Goal: Transaction & Acquisition: Download file/media

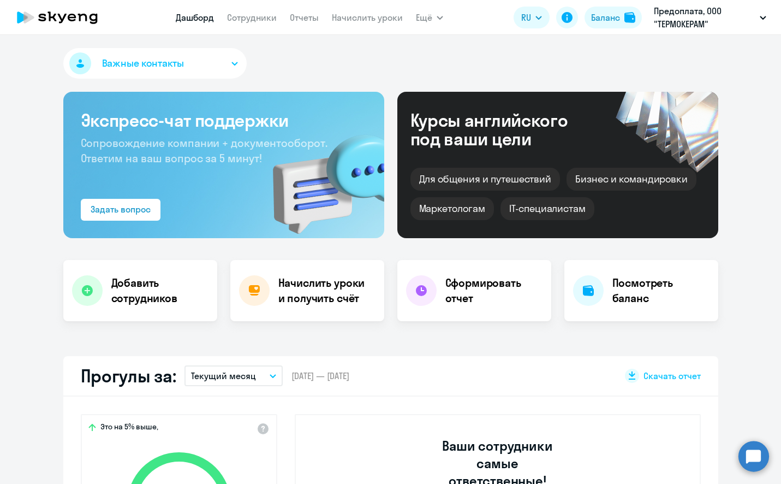
select select "30"
drag, startPoint x: 761, startPoint y: 87, endPoint x: 706, endPoint y: 69, distance: 57.7
click at [289, 15] on nav "[PERSON_NAME] Отчеты Начислить уроки" at bounding box center [289, 18] width 227 height 22
click at [292, 19] on link "Отчеты" at bounding box center [304, 17] width 29 height 11
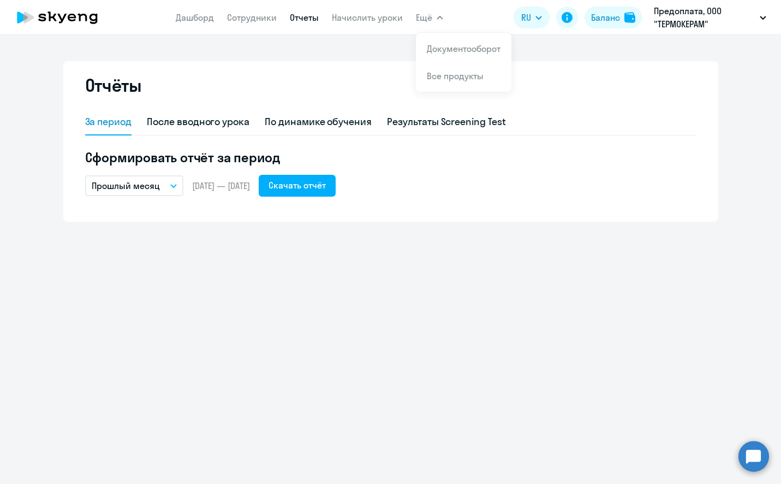
click at [438, 19] on icon "button" at bounding box center [440, 18] width 7 height 4
click at [445, 41] on li "Документооборот" at bounding box center [464, 48] width 96 height 27
click at [456, 46] on link "Документооборот" at bounding box center [464, 48] width 74 height 11
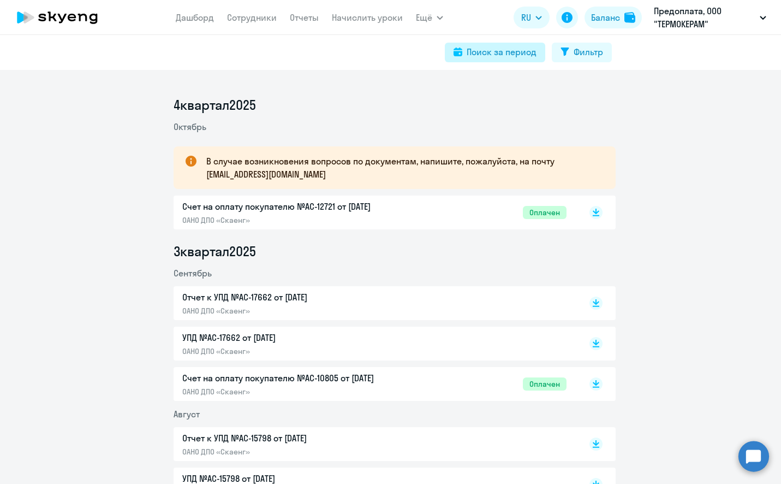
click at [494, 46] on div "Поиск за период" at bounding box center [502, 51] width 70 height 13
select select "all"
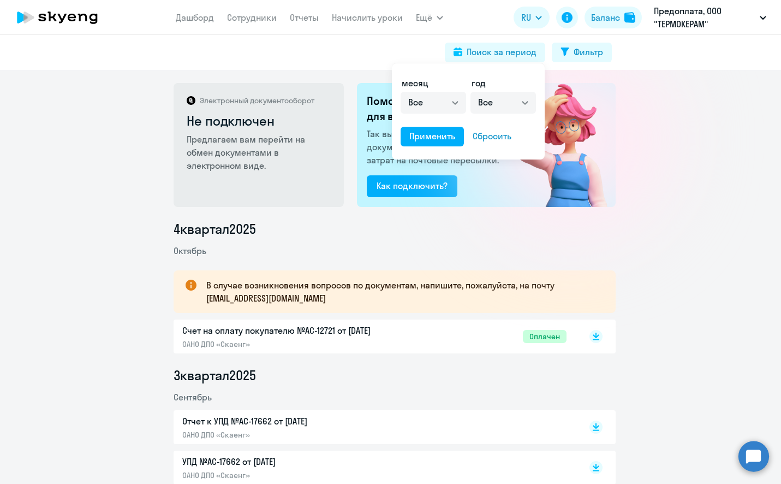
click at [687, 121] on div at bounding box center [390, 242] width 781 height 484
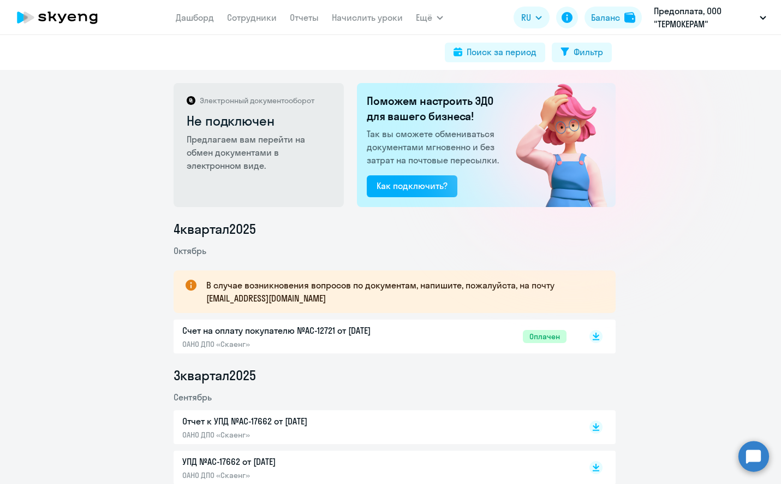
click at [237, 125] on h2 "Не подключен" at bounding box center [260, 120] width 146 height 17
click at [406, 185] on div "Как подключить?" at bounding box center [412, 185] width 71 height 13
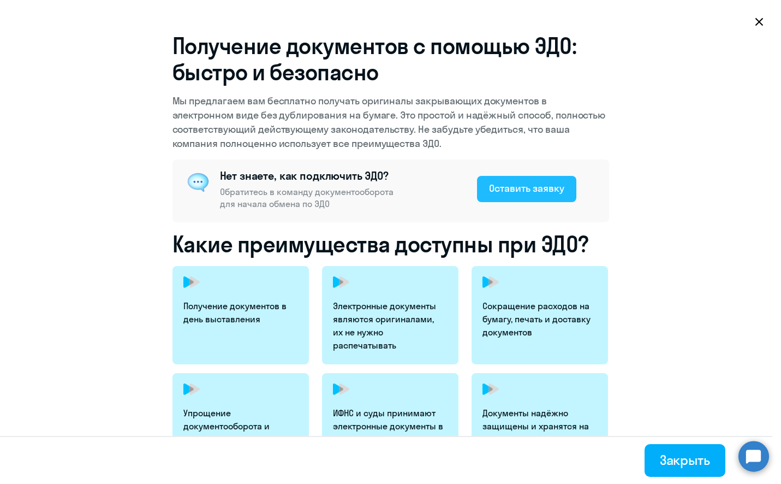
click at [516, 180] on button "Оставить заявку" at bounding box center [526, 189] width 99 height 26
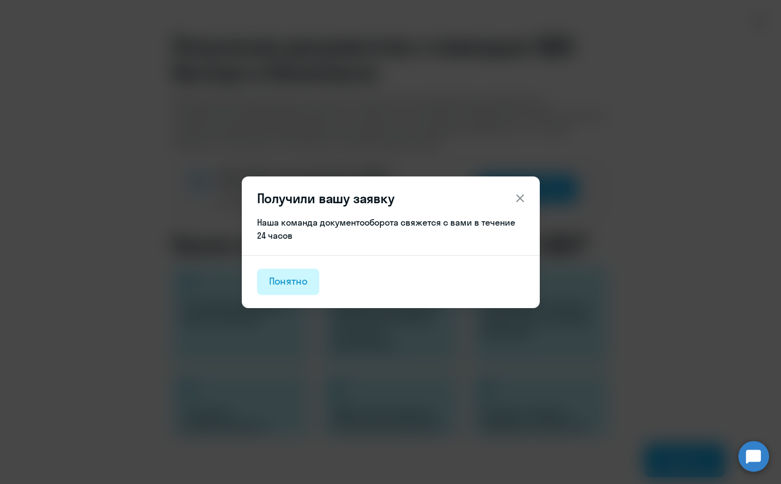
click at [296, 288] on div "Понятно" at bounding box center [288, 281] width 39 height 14
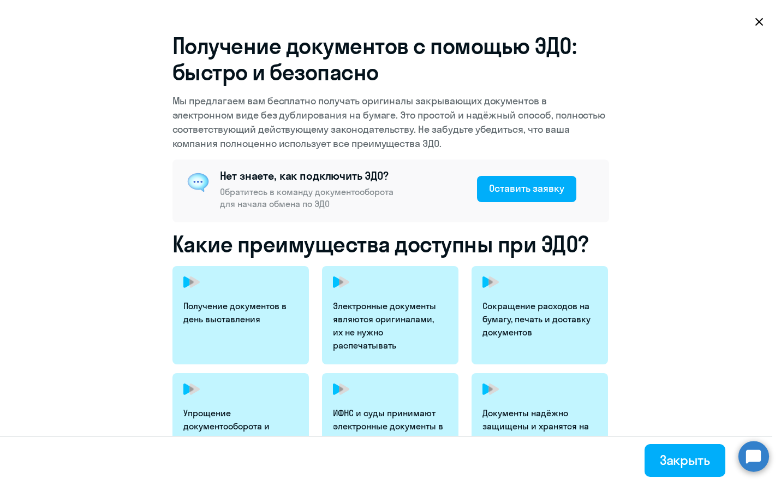
click at [756, 21] on icon at bounding box center [759, 21] width 9 height 9
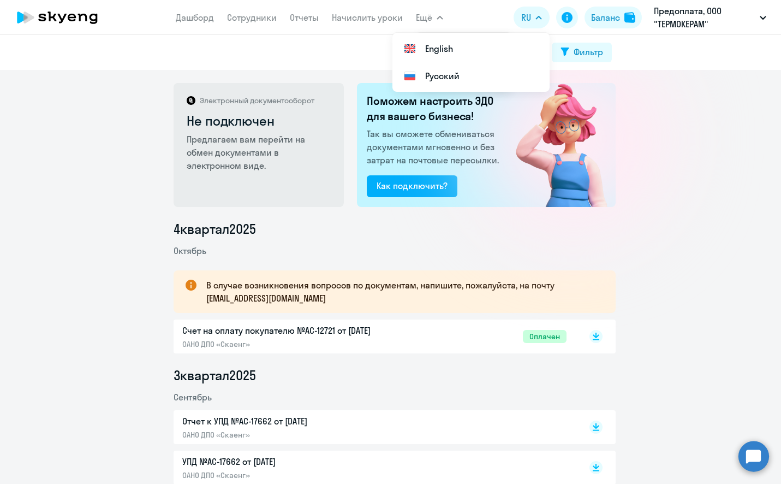
click at [439, 20] on button "Ещё" at bounding box center [429, 18] width 27 height 22
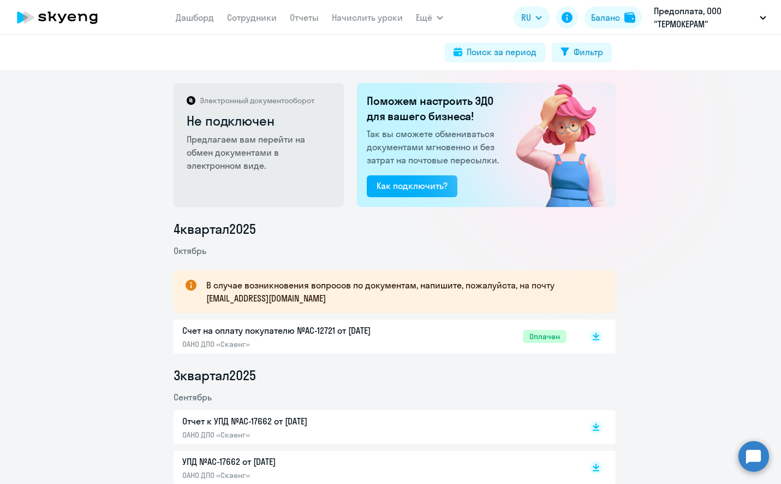
click at [439, 20] on button "Ещё" at bounding box center [429, 18] width 27 height 22
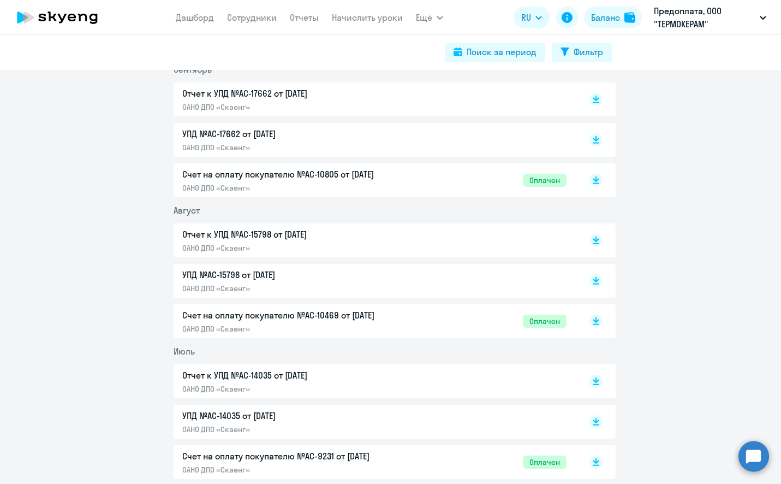
scroll to position [629, 0]
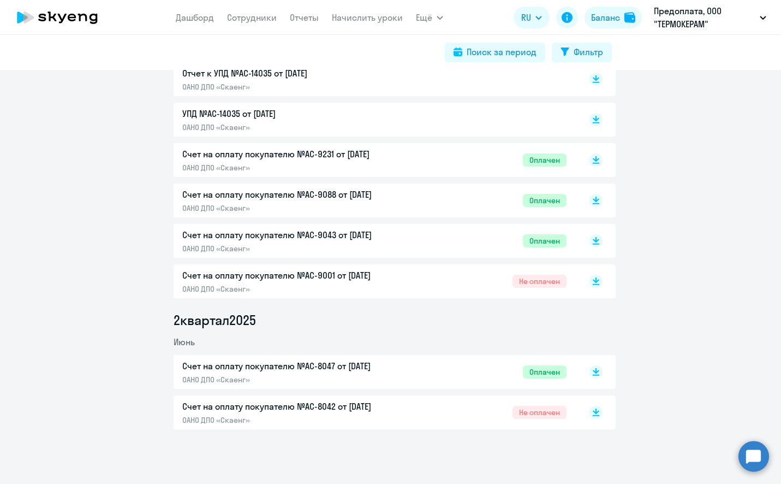
click at [668, 221] on div "4 квартал [DATE] В случае возникновения вопросов по документам, напишите, пожал…" at bounding box center [394, 10] width 773 height 839
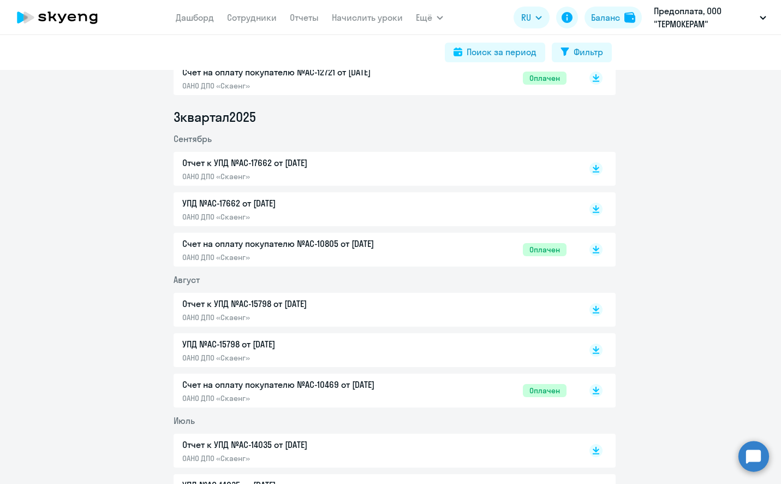
scroll to position [138, 0]
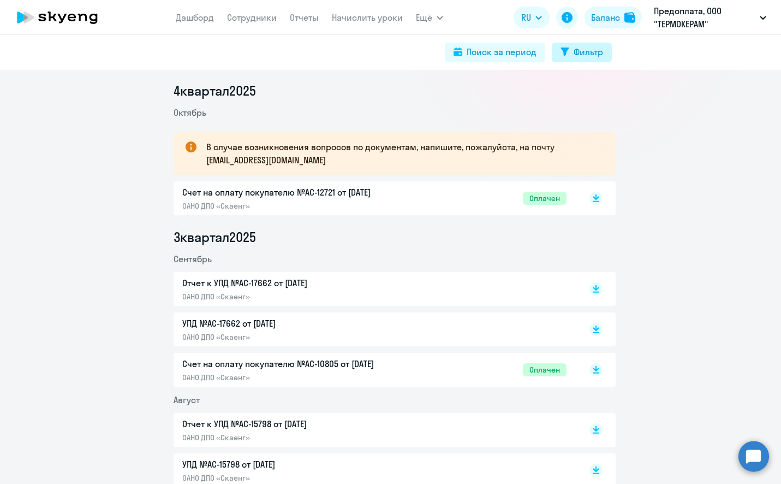
click at [576, 46] on div "Фильтр" at bounding box center [588, 51] width 29 height 13
select select "all"
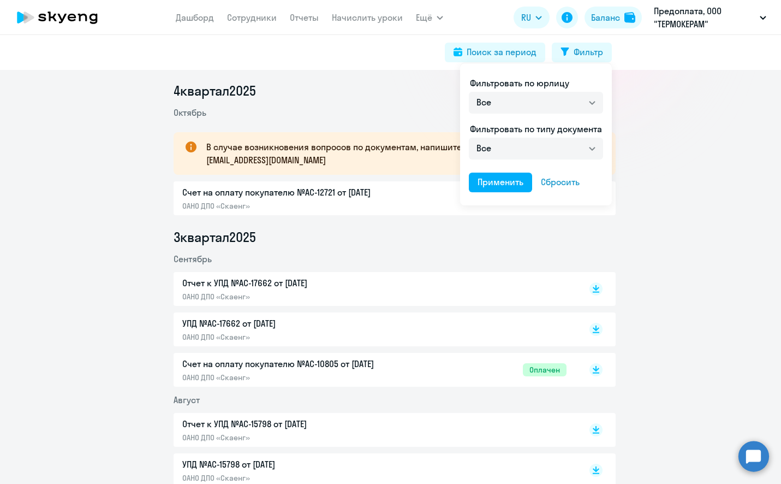
click at [316, 145] on div at bounding box center [390, 242] width 781 height 484
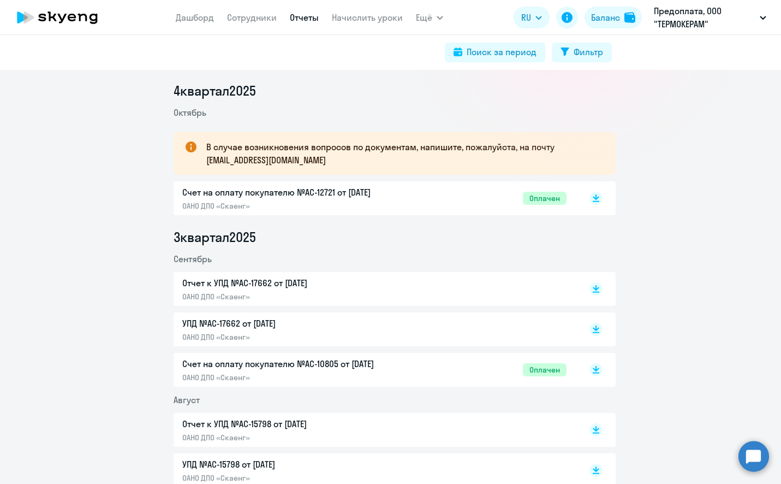
click at [304, 22] on link "Отчеты" at bounding box center [304, 17] width 29 height 11
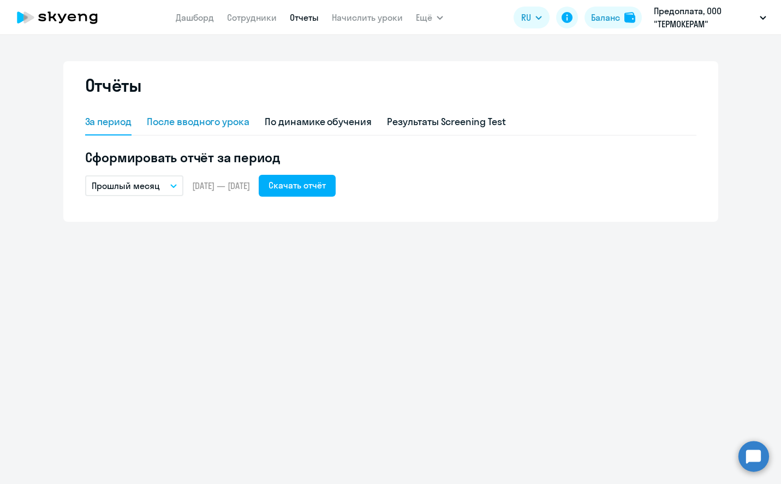
click at [242, 124] on div "После вводного урока" at bounding box center [198, 122] width 103 height 14
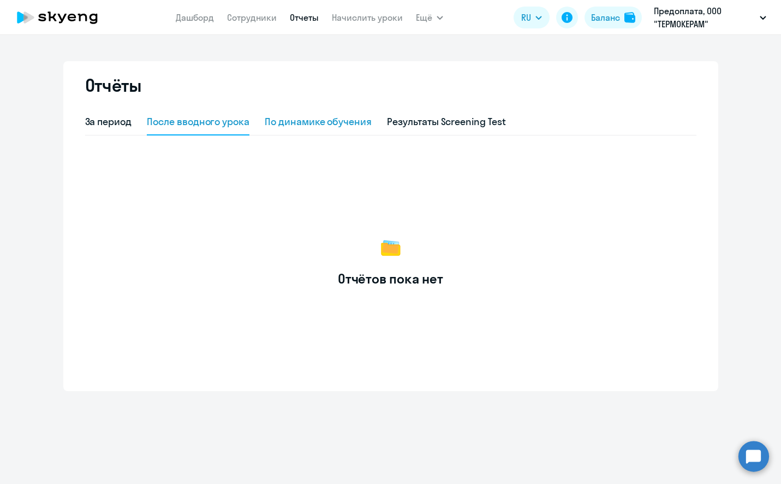
click at [304, 124] on div "По динамике обучения" at bounding box center [318, 122] width 107 height 14
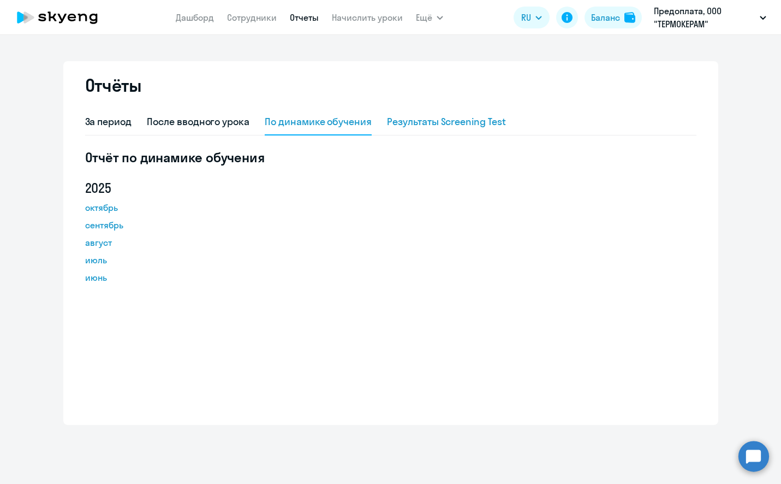
click at [427, 122] on div "Результаты Screening Test" at bounding box center [446, 122] width 119 height 14
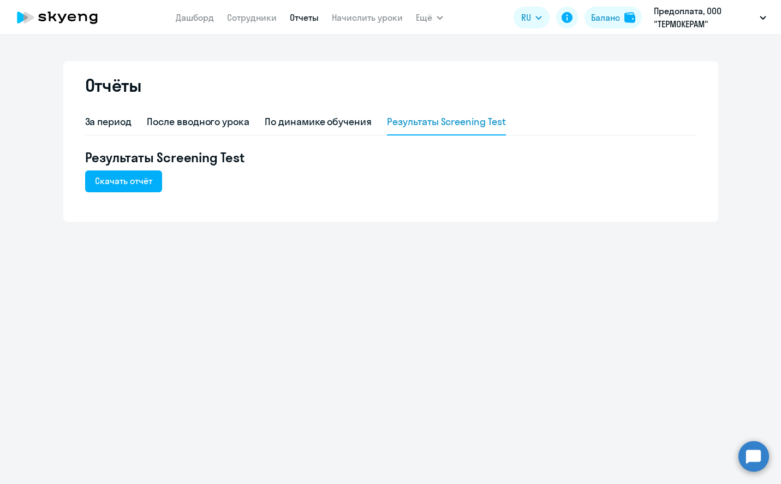
click at [80, 19] on icon at bounding box center [82, 18] width 9 height 8
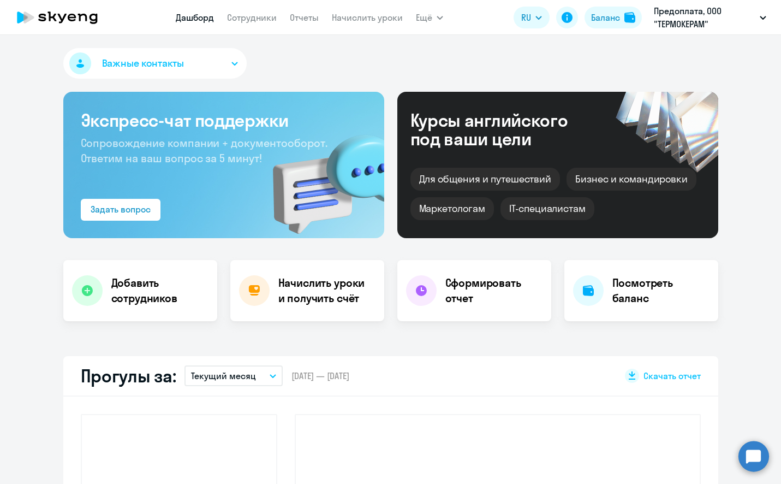
select select "30"
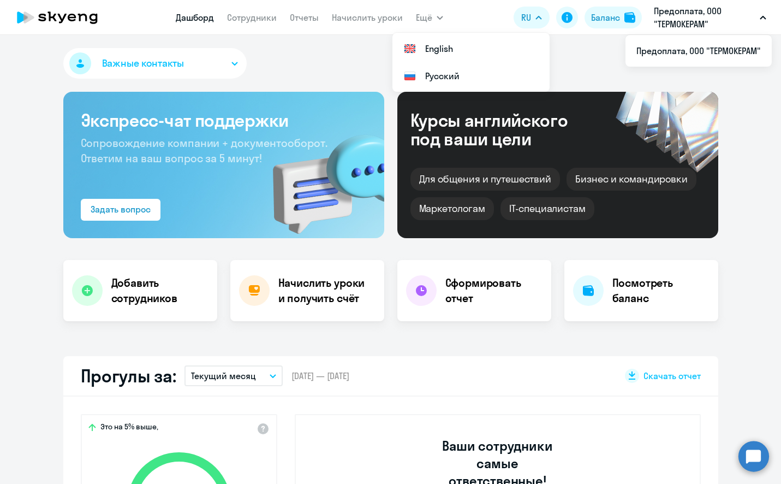
click at [692, 13] on p "Предоплата, ООО "ТЕРМОКЕРАМ"" at bounding box center [705, 17] width 102 height 26
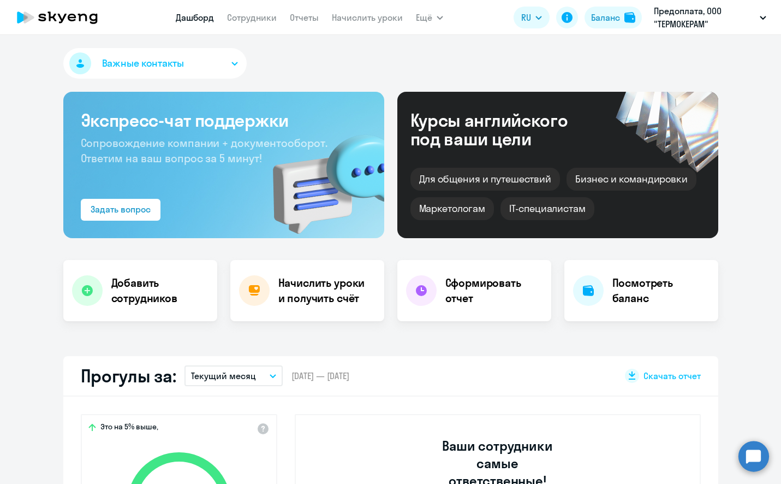
click at [688, 23] on p "Предоплата, ООО "ТЕРМОКЕРАМ"" at bounding box center [705, 17] width 102 height 26
click at [717, 50] on li "Предоплата, ООО "ТЕРМОКЕРАМ"" at bounding box center [699, 50] width 146 height 27
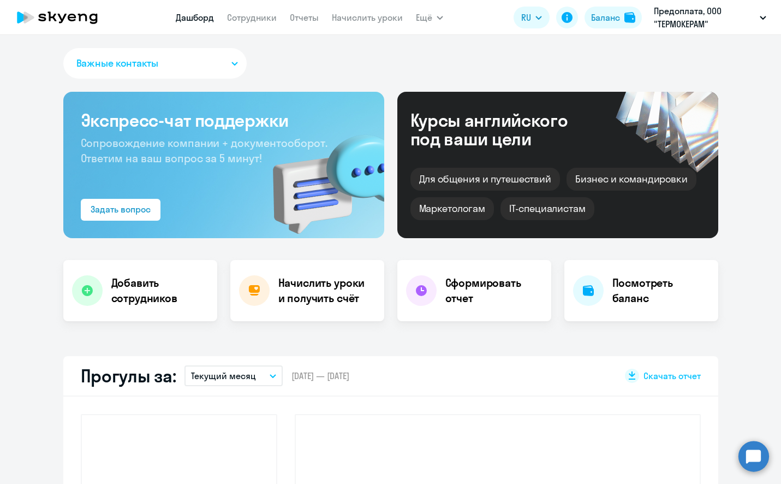
select select "30"
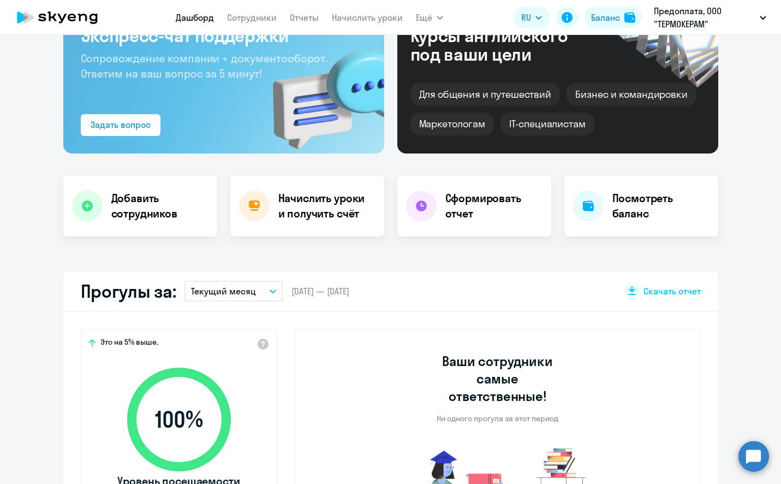
scroll to position [109, 0]
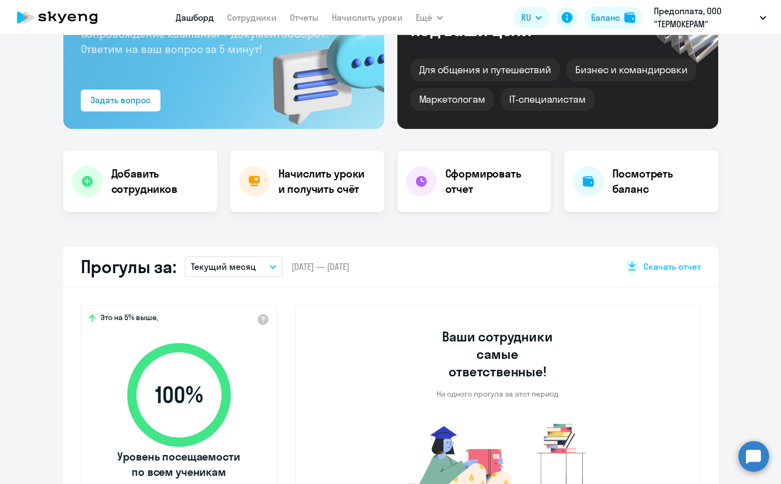
click at [501, 169] on h4 "Сформировать отчет" at bounding box center [493, 181] width 97 height 31
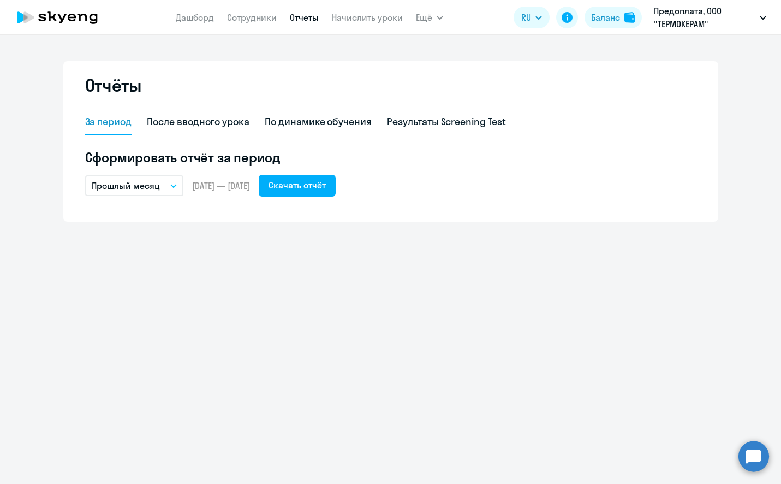
click at [168, 188] on button "Прошлый месяц" at bounding box center [134, 185] width 98 height 21
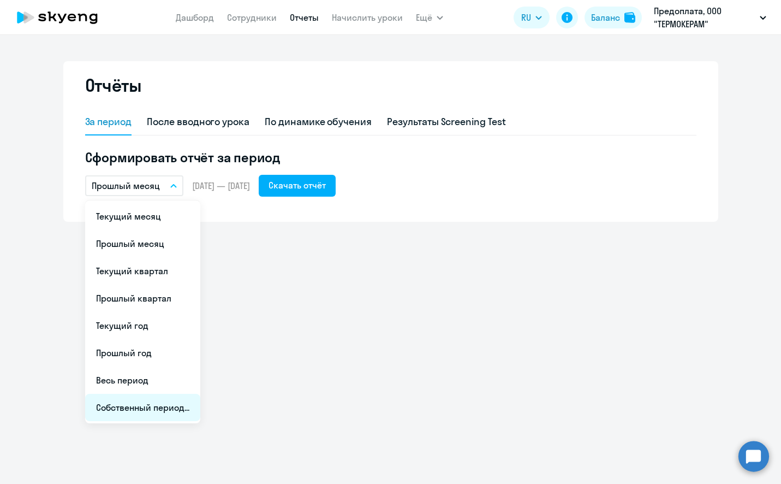
click at [135, 411] on li "Собственный период..." at bounding box center [142, 407] width 115 height 27
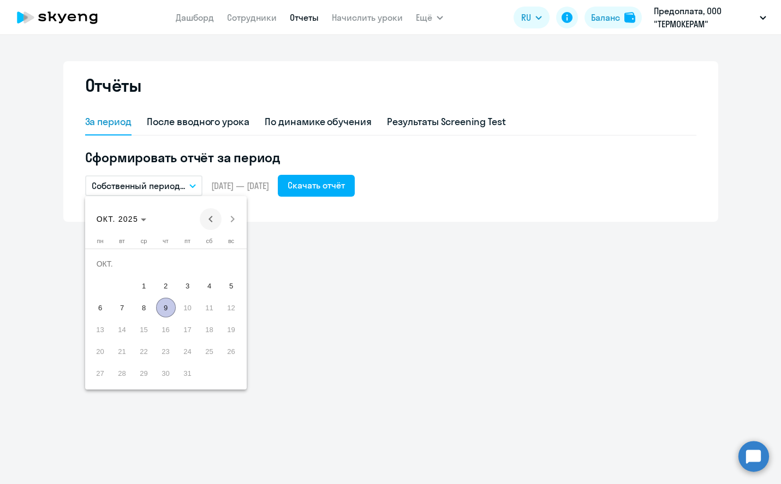
click at [201, 217] on span "Previous month" at bounding box center [211, 219] width 22 height 22
click at [209, 221] on span "Previous month" at bounding box center [211, 219] width 22 height 22
click at [126, 283] on span "1" at bounding box center [122, 286] width 20 height 20
click at [234, 218] on span "Next month" at bounding box center [233, 219] width 22 height 22
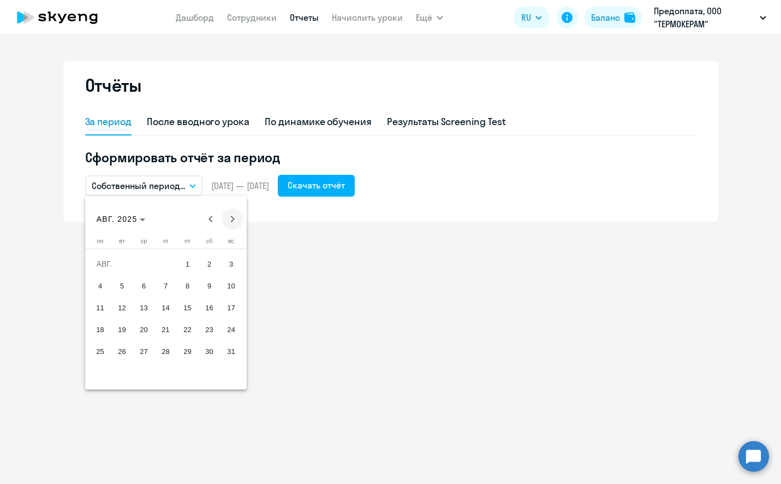
click at [234, 218] on span "Next month" at bounding box center [233, 219] width 22 height 22
click at [235, 224] on span "Next month" at bounding box center [233, 219] width 22 height 22
click at [208, 216] on span "Previous month" at bounding box center [211, 219] width 22 height 22
click at [124, 371] on span "30" at bounding box center [122, 373] width 20 height 20
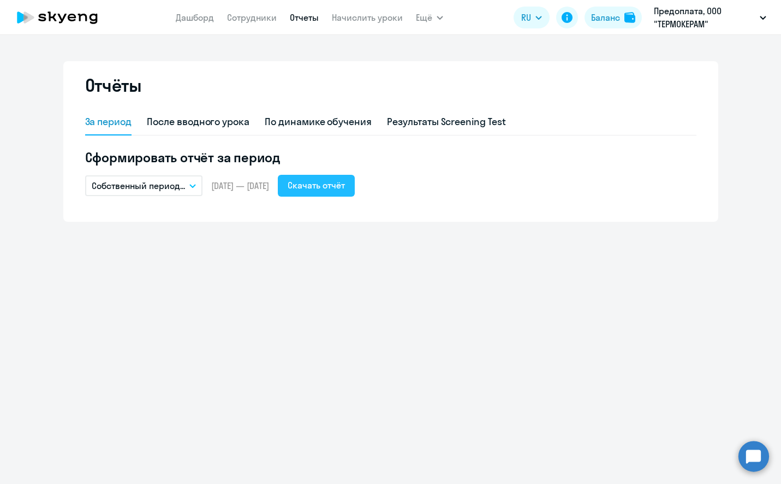
click at [341, 180] on div "Скачать отчёт" at bounding box center [316, 185] width 57 height 13
click at [448, 16] on app-header "[PERSON_NAME] Отчеты Начислить уроки Ещё Документооборот Все продукты Дашборд С…" at bounding box center [390, 17] width 781 height 35
click at [443, 11] on app-header "[PERSON_NAME] Отчеты Начислить уроки Ещё Документооборот Все продукты Дашборд С…" at bounding box center [390, 17] width 781 height 35
click at [440, 15] on button "Ещё" at bounding box center [429, 18] width 27 height 22
click at [442, 15] on button "Ещё" at bounding box center [429, 18] width 27 height 22
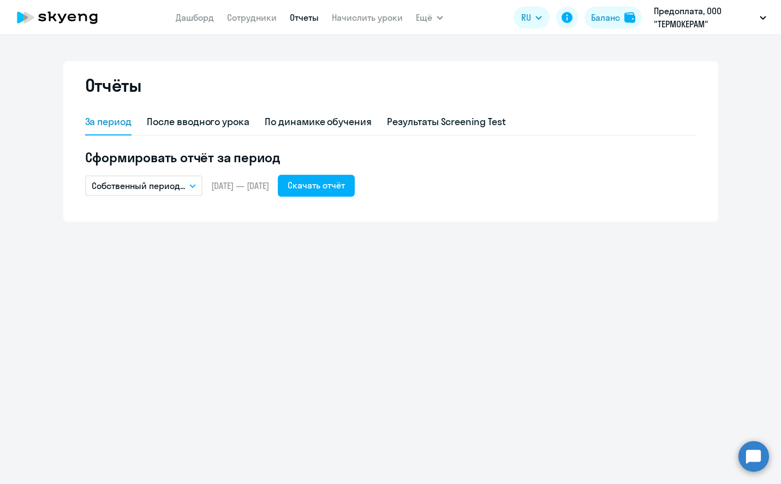
click at [442, 22] on button "Ещё" at bounding box center [429, 18] width 27 height 22
click at [443, 51] on link "Документооборот" at bounding box center [464, 48] width 74 height 11
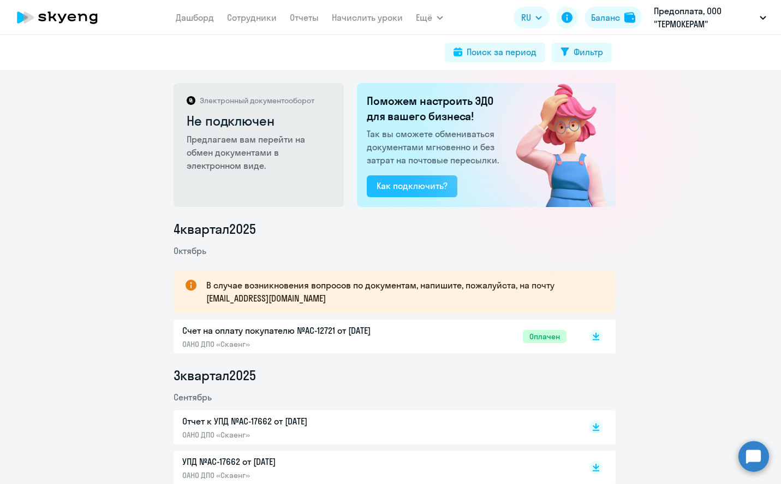
click at [387, 195] on button "Как подключить?" at bounding box center [412, 186] width 91 height 22
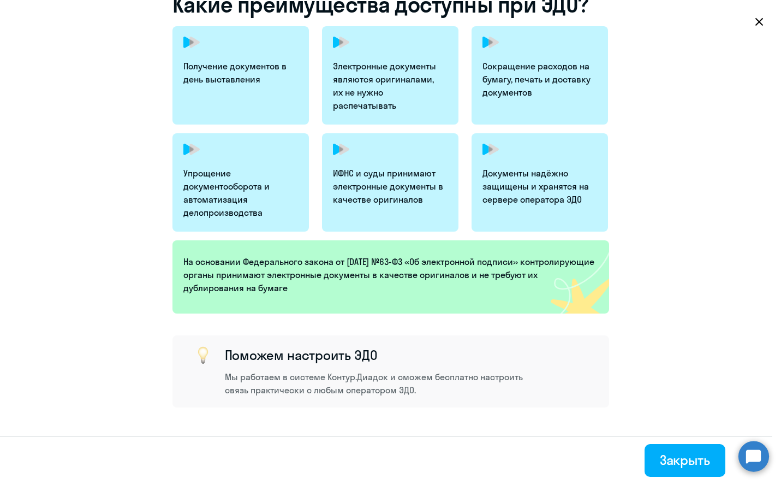
scroll to position [241, 0]
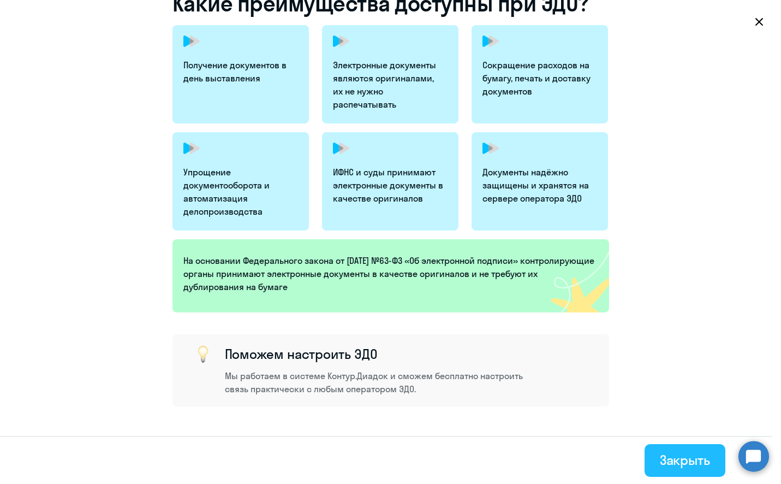
click at [668, 449] on button "Закрыть" at bounding box center [685, 460] width 81 height 33
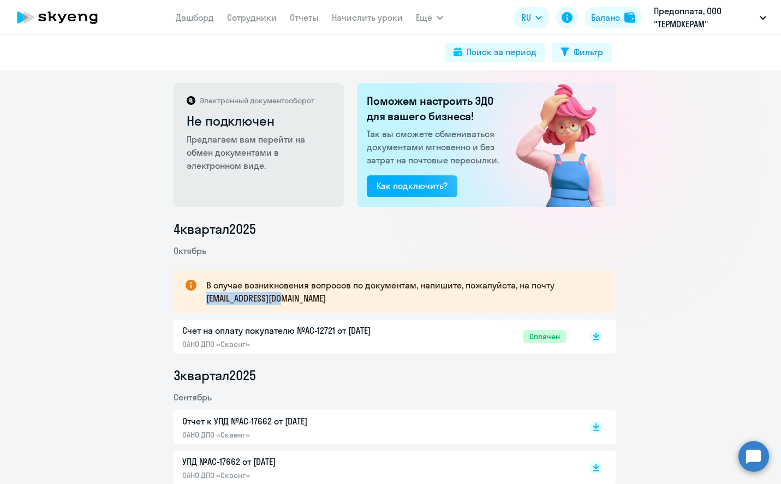
drag, startPoint x: 288, startPoint y: 304, endPoint x: 201, endPoint y: 301, distance: 86.3
click at [201, 301] on div "В случае возникновения вопросов по документам, напишите, пожалуйста, на почту […" at bounding box center [395, 291] width 442 height 43
copy p "[EMAIL_ADDRESS][DOMAIN_NAME]"
